Goal: Complete application form: Complete application form

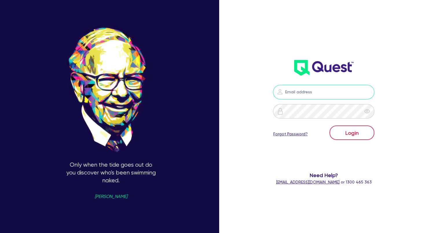
type input "[EMAIL_ADDRESS][DOMAIN_NAME]"
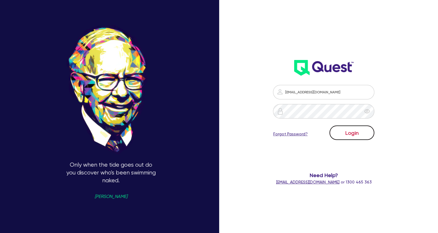
click at [348, 133] on button "Login" at bounding box center [352, 132] width 45 height 14
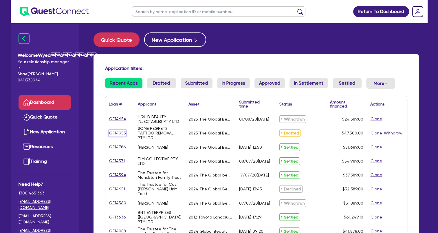
click at [121, 134] on link "QF14953" at bounding box center [117, 133] width 17 height 7
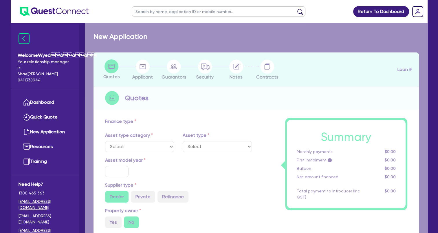
select select "TERTIARY_ASSETS"
type input "2025"
radio input "true"
type input "60,500"
type input "13,000"
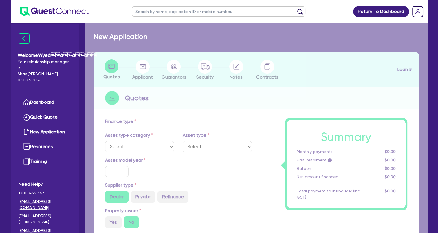
type input "4.99"
type input "2,370.25"
type input "17.95"
select select "BEAUTY_EQUIPMENT"
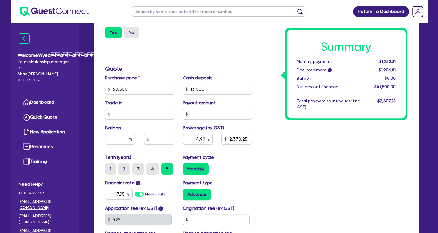
scroll to position [289, 0]
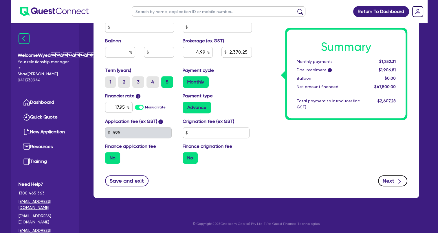
click at [397, 178] on icon "button" at bounding box center [400, 181] width 6 height 6
type input "60,500"
type input "13,000"
type input "2,370.25"
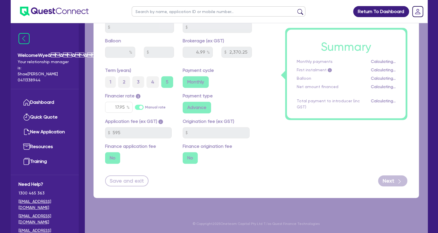
select select "COMPANY"
select select "HEALTH_BEAUTY"
select select "HAIR_BEAUTY_SALONS"
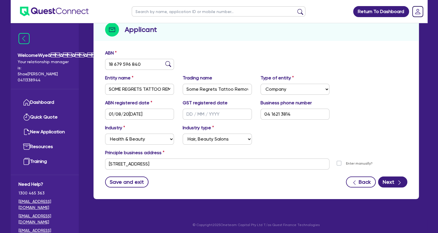
scroll to position [70, 0]
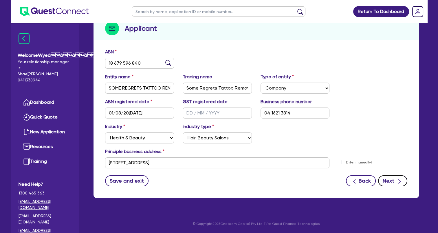
click at [389, 179] on button "Next" at bounding box center [392, 180] width 29 height 11
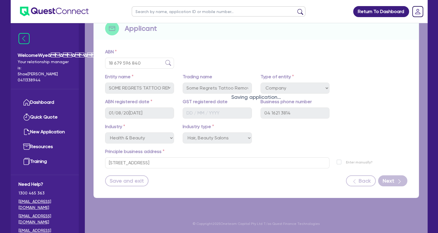
select select "MS"
select select "QLD"
select select "SINGLE"
select select "CASH"
select select "PROPERTY"
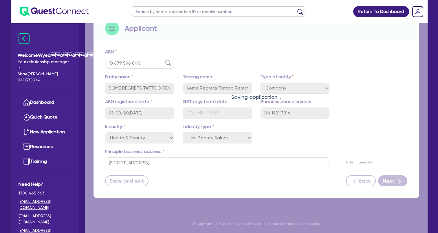
select select "VEHICLE"
select select "HOUSEHOLD_PERSONAL"
select select "OTHER"
select select "INVESTMENT_PROPERTY_LOAN"
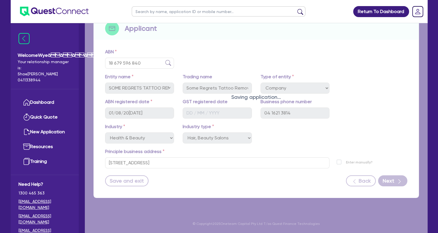
select select "PERSONAL_LOAN"
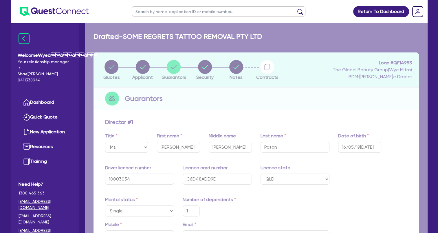
type input "1"
type input "0416 213 814"
type input "560,000"
type input "35,000"
type input "30,000"
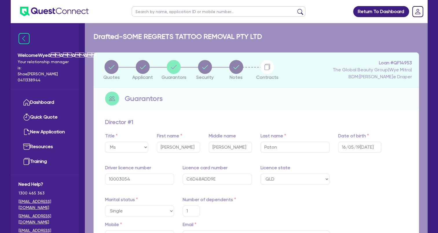
type input "135,000"
type input "1,000"
type input "321,000"
type input "1,967"
type input "2,600"
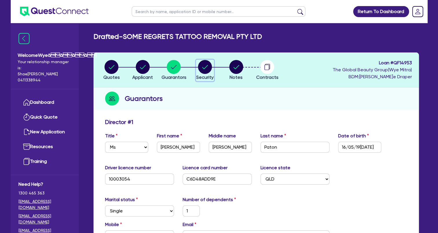
click at [204, 68] on icon "button" at bounding box center [206, 67] width 6 height 4
select select "TERTIARY_ASSETS"
select select "BEAUTY_EQUIPMENT"
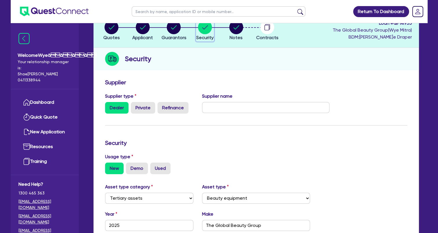
scroll to position [87, 0]
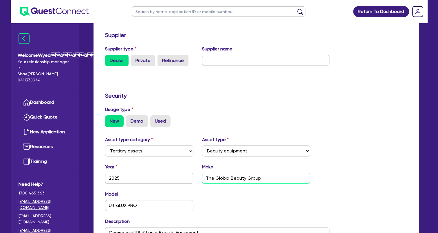
drag, startPoint x: 270, startPoint y: 178, endPoint x: 198, endPoint y: 183, distance: 72.3
click at [198, 183] on div "Make The Global Beauty Group" at bounding box center [256, 173] width 117 height 20
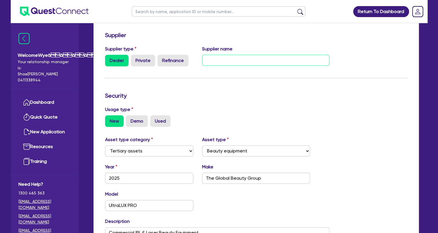
click at [221, 58] on input "text" at bounding box center [265, 60] width 127 height 11
paste input "The Global Beauty Group"
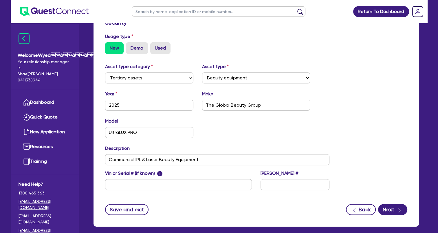
scroll to position [174, 0]
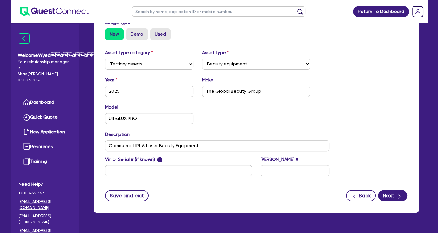
type input "The Global Beauty Group"
click at [176, 170] on input "text" at bounding box center [178, 170] width 147 height 11
paste input "UltraLUX PRO - S/N: A04X14L1005 - M/Y: 01/25"
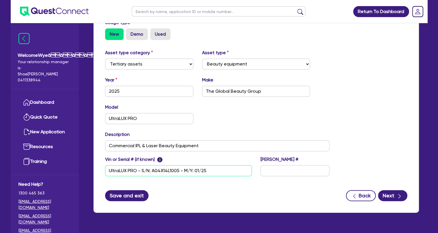
type input "UltraLUX PRO - S/N: A04X14L1005 - M/Y: 01/25"
click at [135, 197] on button "Save and exit" at bounding box center [127, 195] width 44 height 11
